Goal: Transaction & Acquisition: Purchase product/service

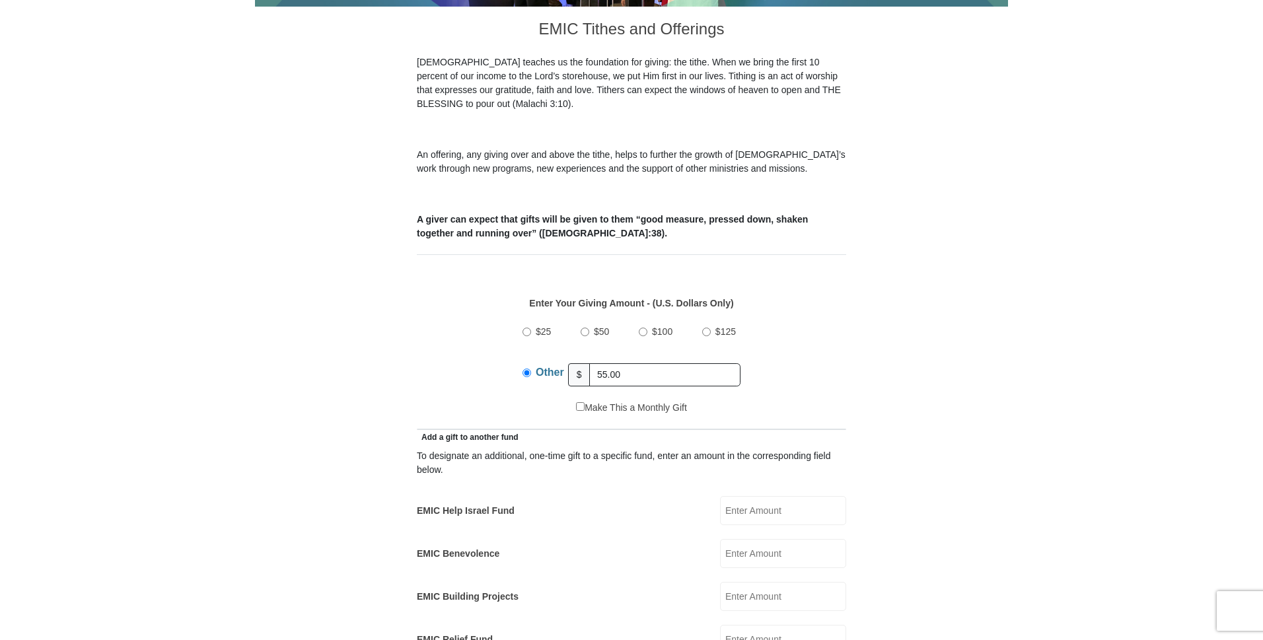
scroll to position [462, 0]
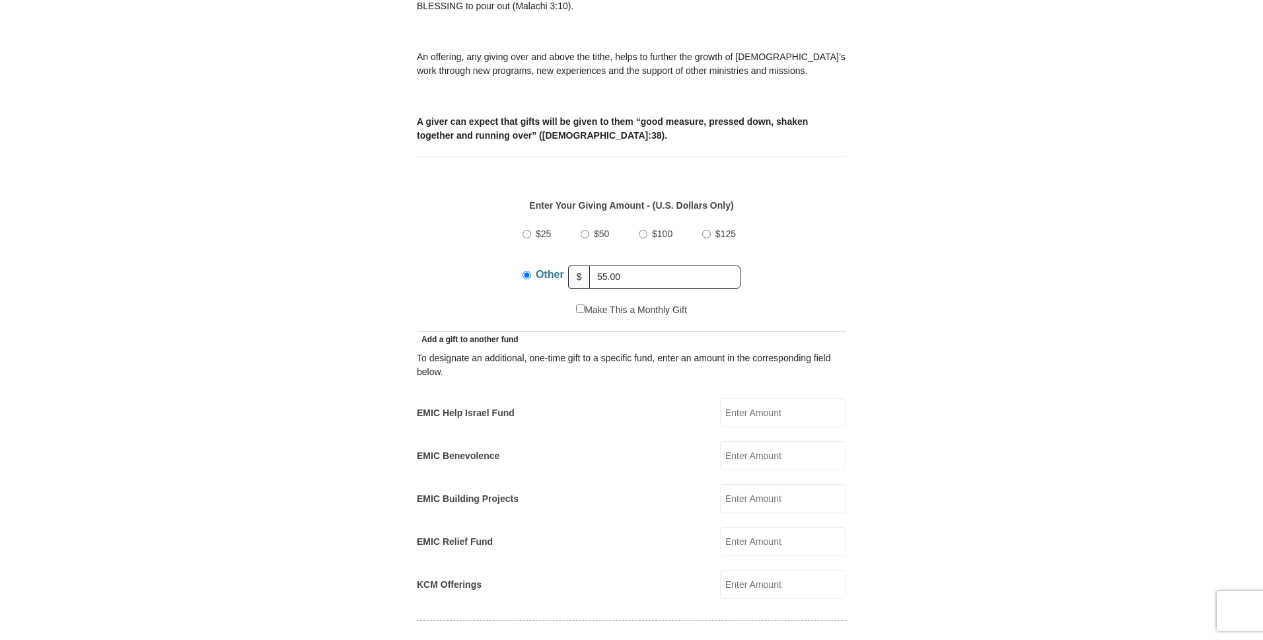
type input "55.00"
click at [791, 398] on input "EMIC Help Israel Fund" at bounding box center [783, 412] width 126 height 29
type input "5.00"
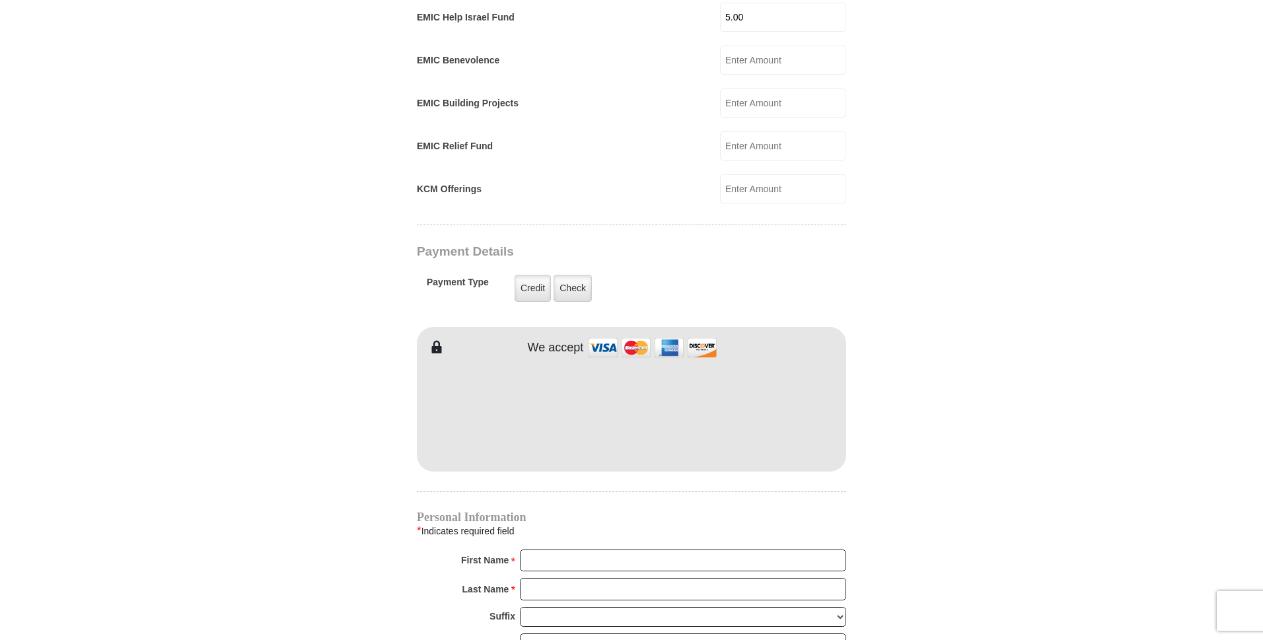
scroll to position [925, 0]
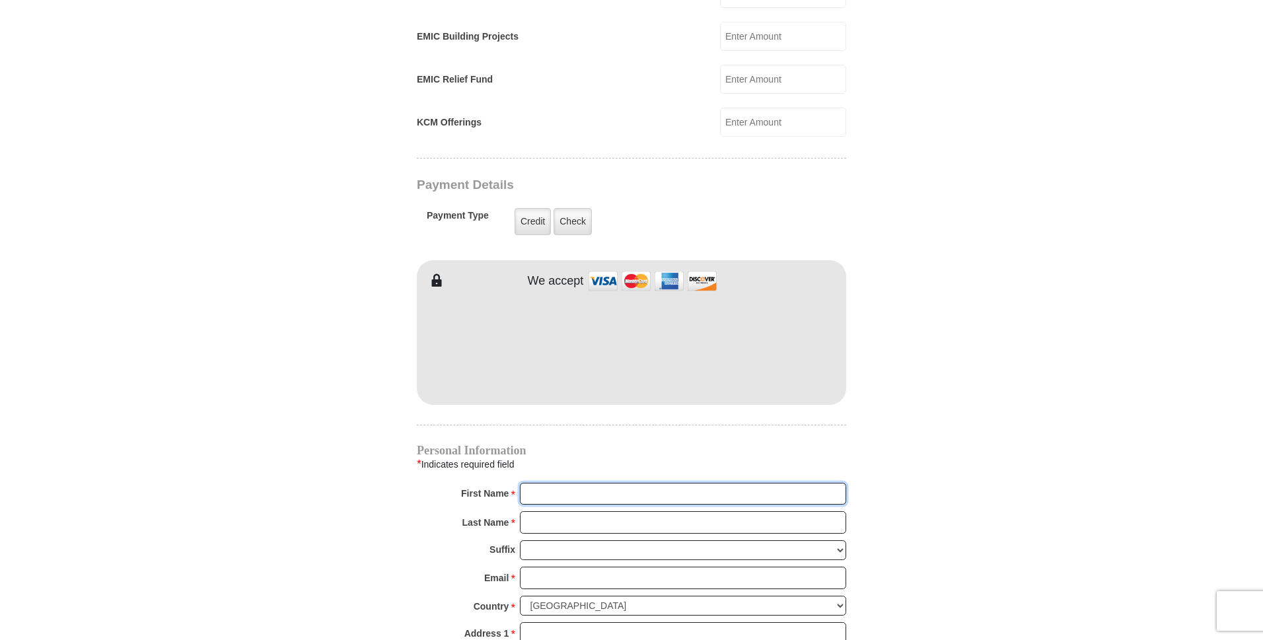
click at [601, 483] on input "First Name *" at bounding box center [683, 494] width 326 height 22
type input "[PERSON_NAME]"
drag, startPoint x: 608, startPoint y: 501, endPoint x: 609, endPoint y: 557, distance: 56.2
click at [608, 511] on input "Last Name *" at bounding box center [683, 522] width 326 height 22
type input "[PERSON_NAME]"
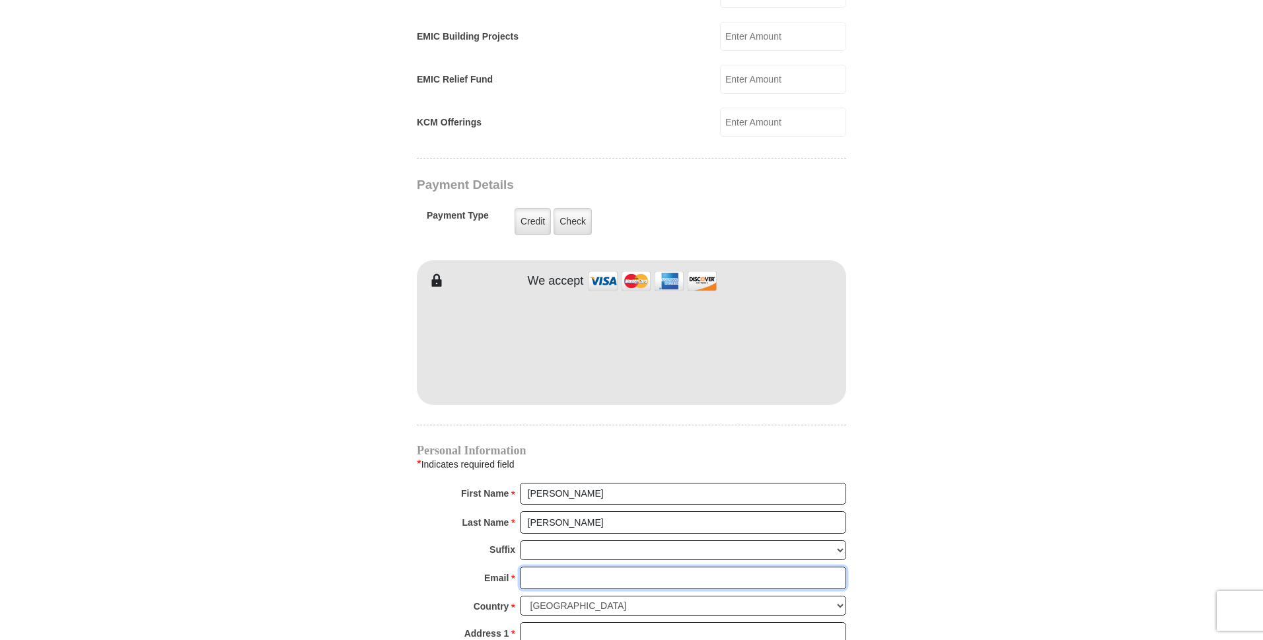
click at [609, 567] on input "Email *" at bounding box center [683, 578] width 326 height 22
type input "[PERSON_NAME][EMAIL_ADDRESS][PERSON_NAME][DOMAIN_NAME]"
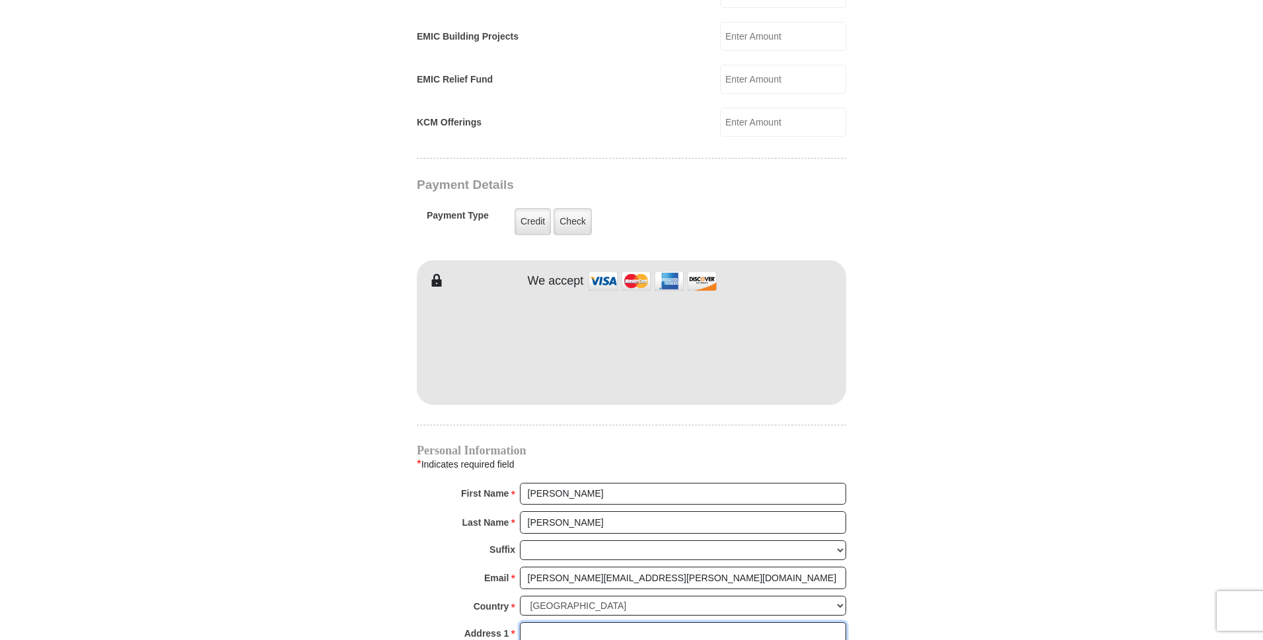
type input "[STREET_ADDRESS]"
type input "[GEOGRAPHIC_DATA]"
select select "VA"
type input "22611"
type input "5408770413"
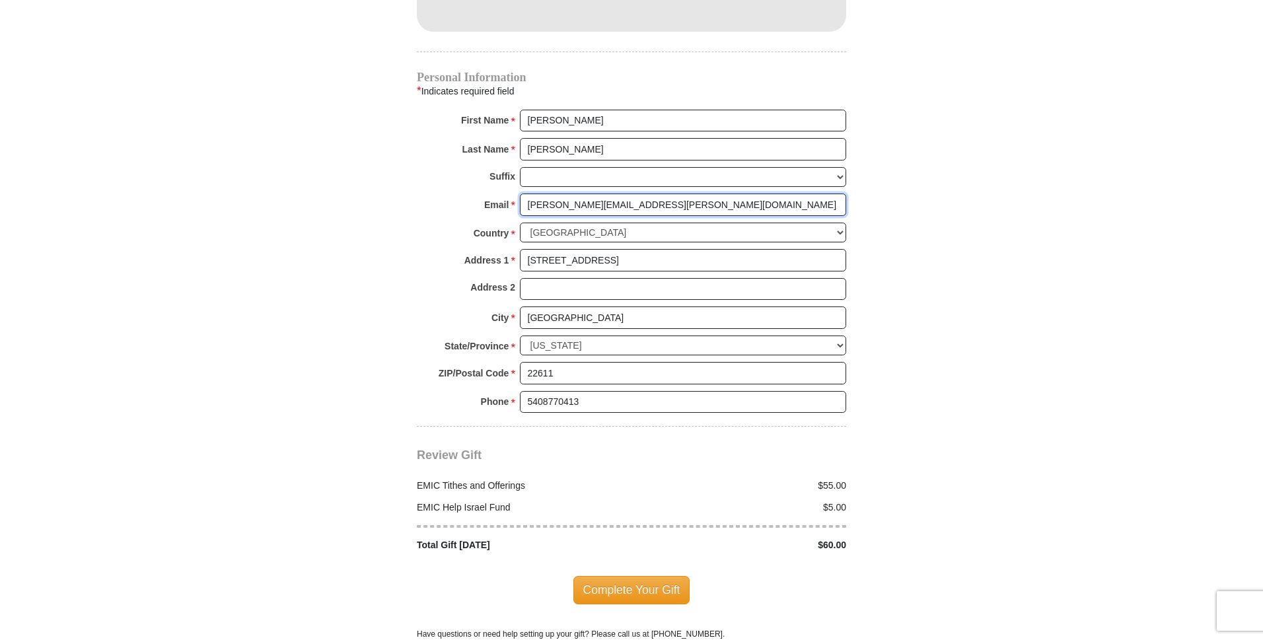
scroll to position [1321, 0]
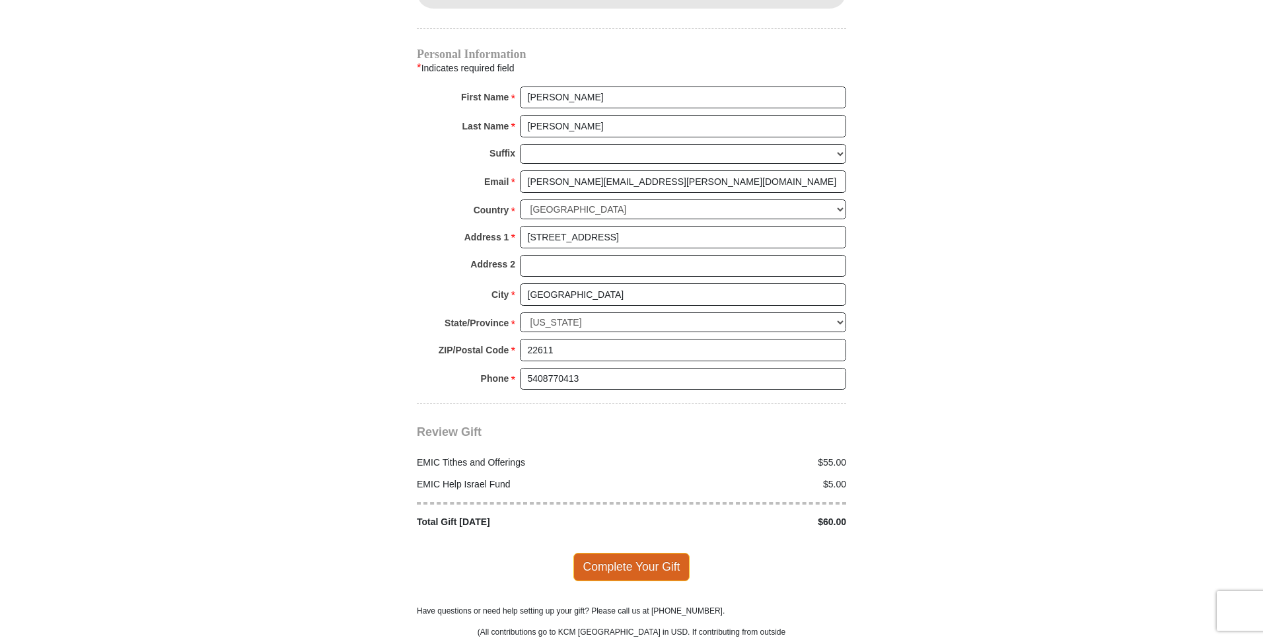
click at [615, 553] on span "Complete Your Gift" at bounding box center [631, 567] width 117 height 28
